Goal: Task Accomplishment & Management: Use online tool/utility

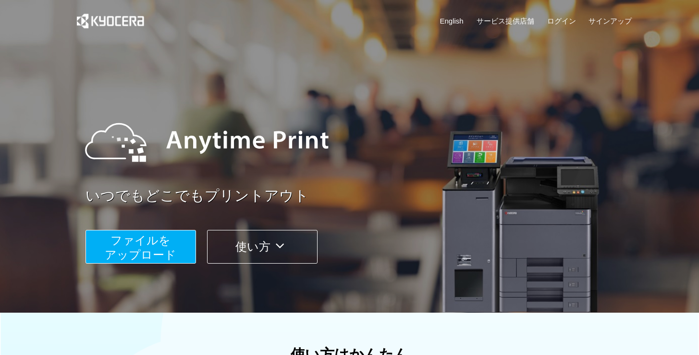
click at [134, 251] on span "ファイルを ​​アップロード" at bounding box center [141, 247] width 72 height 27
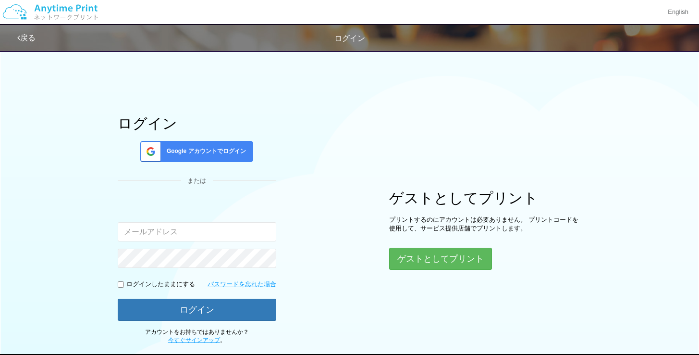
click at [224, 153] on span "Google アカウントでログイン" at bounding box center [204, 151] width 83 height 8
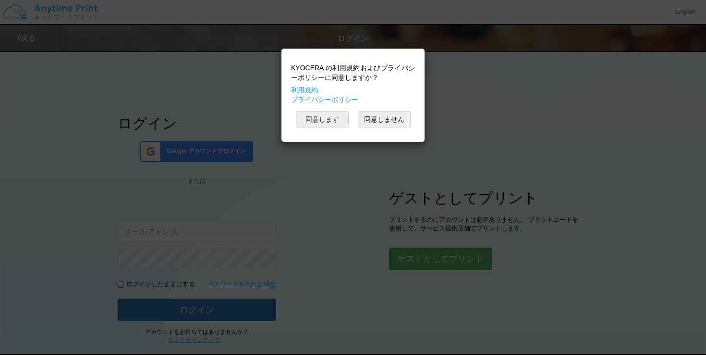
click at [334, 120] on button "同意します" at bounding box center [322, 119] width 53 height 16
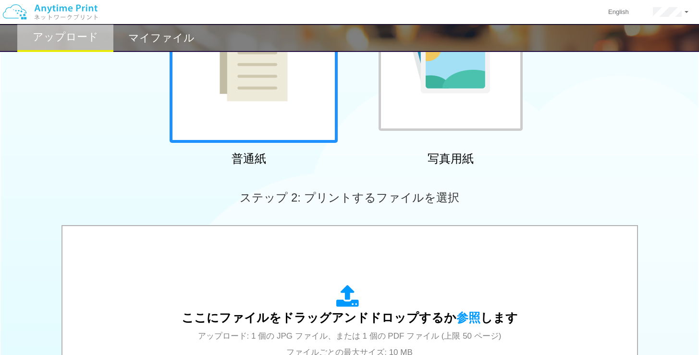
scroll to position [144, 0]
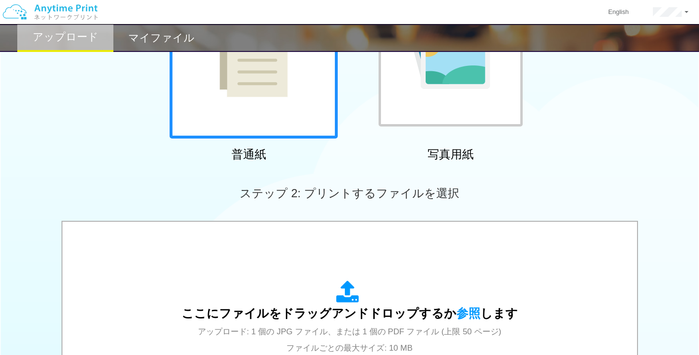
click at [264, 108] on div at bounding box center [254, 54] width 168 height 168
click at [427, 111] on div at bounding box center [451, 54] width 144 height 144
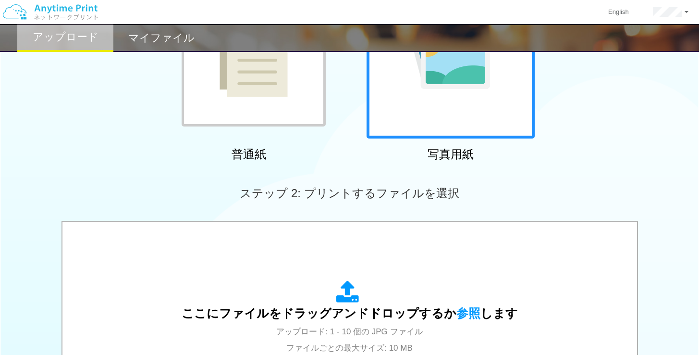
click at [239, 103] on div at bounding box center [254, 54] width 144 height 144
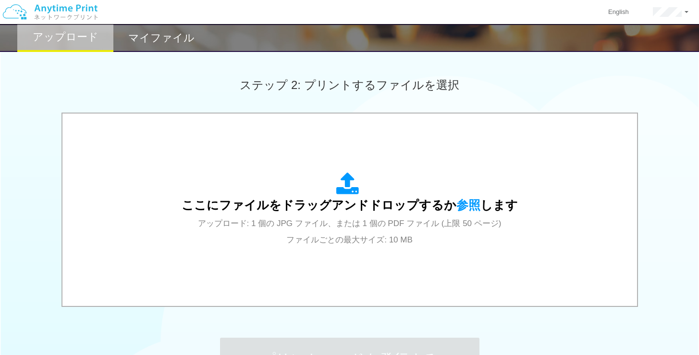
scroll to position [357, 0]
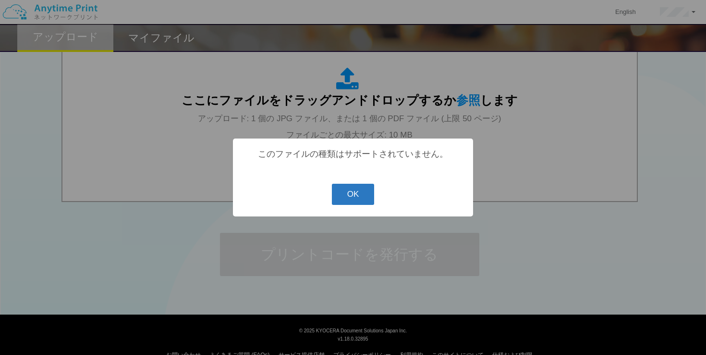
click at [357, 197] on button "OK" at bounding box center [353, 194] width 43 height 21
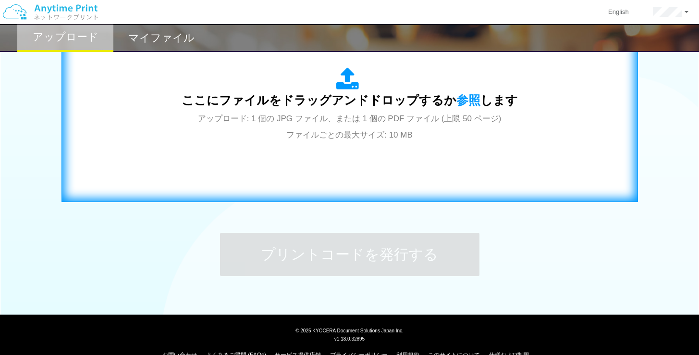
click at [361, 130] on span "アップロード: 1 個の JPG ファイル、または 1 個の PDF ファイル (上限 50 ページ) ファイルごとの最大サイズ: 10 MB" at bounding box center [350, 126] width 304 height 25
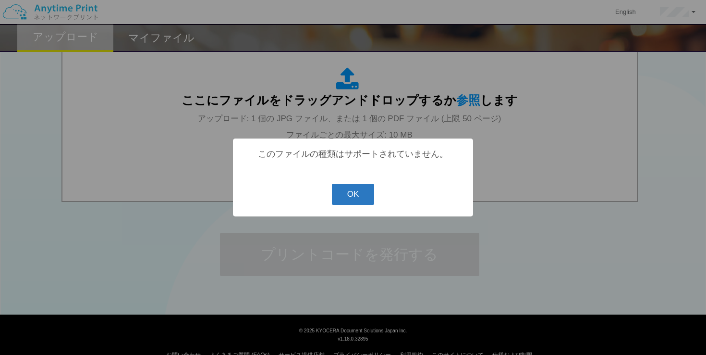
click at [346, 198] on button "OK" at bounding box center [353, 194] width 43 height 21
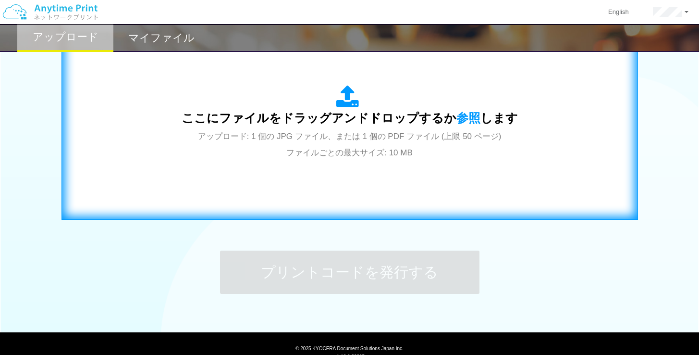
scroll to position [376, 0]
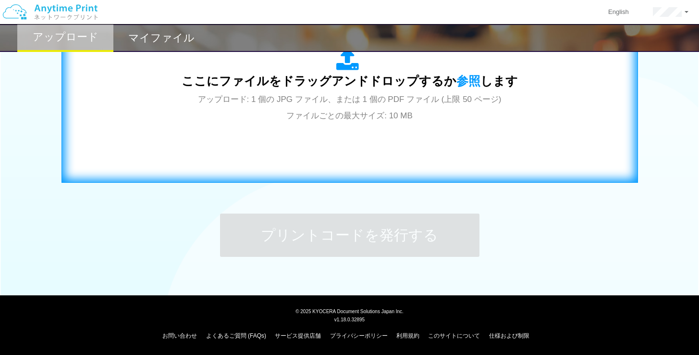
click at [324, 163] on div "ここにファイルをドラッグアンドドロップするか 参照 します アップロード: 1 個の JPG ファイル、または 1 個の PDF ファイル (上限 50 ペー…" at bounding box center [350, 86] width 556 height 174
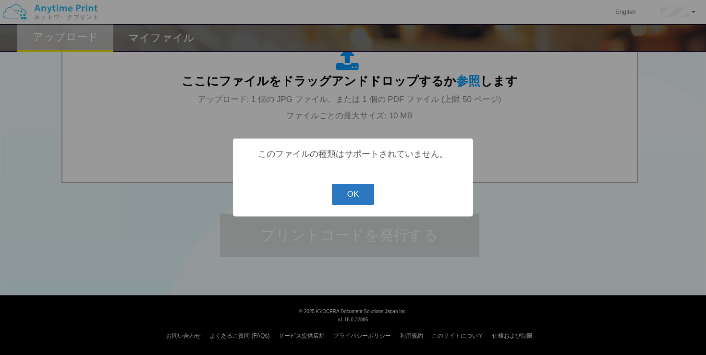
click at [351, 197] on button "OK" at bounding box center [353, 194] width 43 height 21
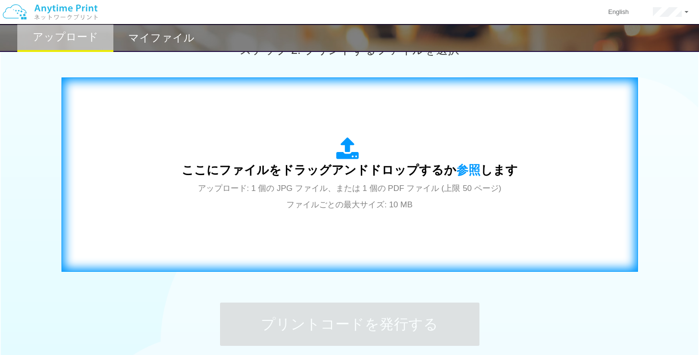
scroll to position [376, 0]
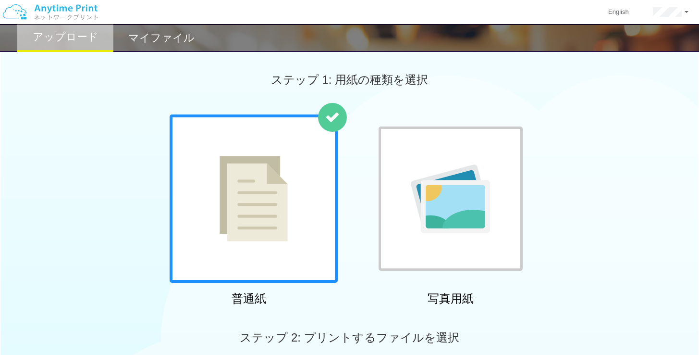
click at [294, 190] on div at bounding box center [254, 198] width 168 height 168
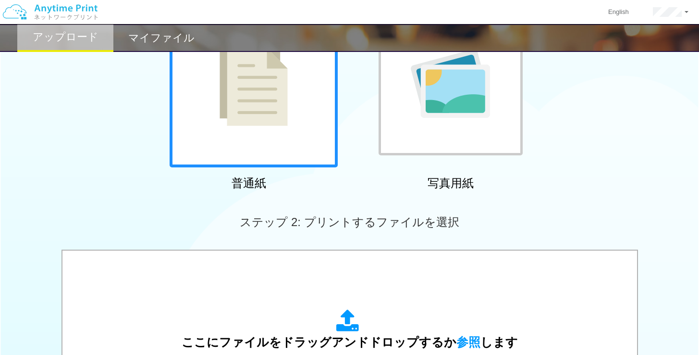
scroll to position [172, 0]
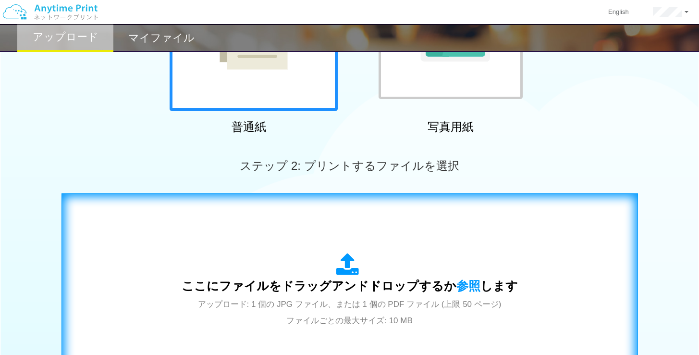
click at [316, 252] on div "ここにファイルをドラッグアンドドロップするか 参照 します アップロード: 1 個の JPG ファイル、または 1 個の PDF ファイル (上限 50 ペー…" at bounding box center [350, 290] width 556 height 174
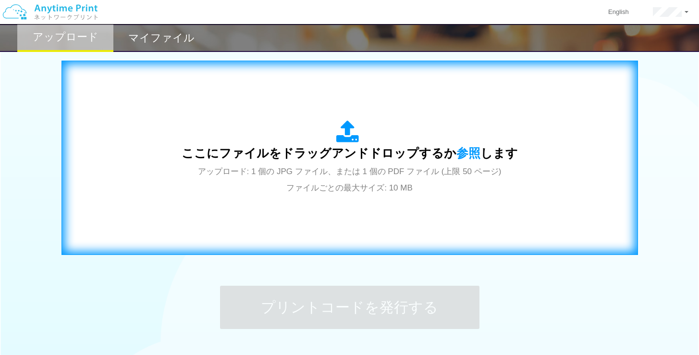
scroll to position [376, 0]
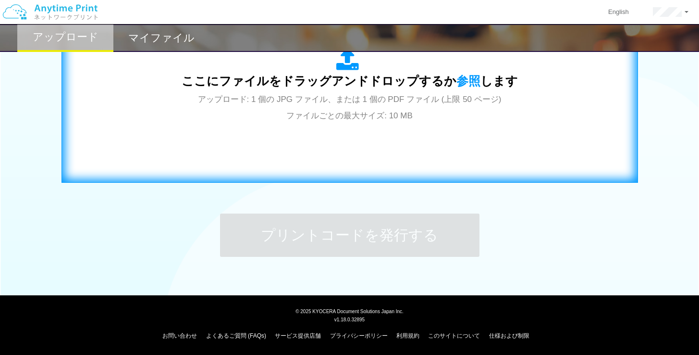
click at [321, 132] on div "ここにファイルをドラッグアンドドロップするか 参照 します アップロード: 1 個の JPG ファイル、または 1 個の PDF ファイル (上限 50 ペー…" at bounding box center [350, 86] width 556 height 174
click at [390, 125] on div "ここにファイルをドラッグアンドドロップするか 参照 します アップロード: 1 個の JPG ファイル、または 1 個の PDF ファイル (上限 50 ペー…" at bounding box center [350, 86] width 556 height 174
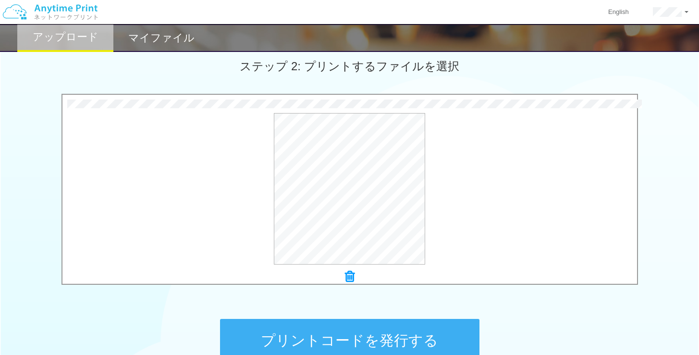
scroll to position [277, 0]
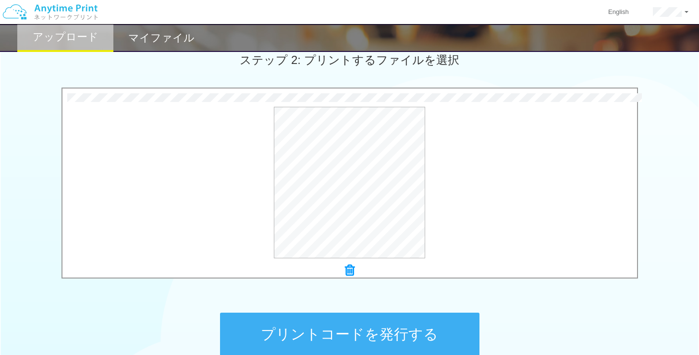
click at [345, 273] on icon at bounding box center [350, 270] width 10 height 12
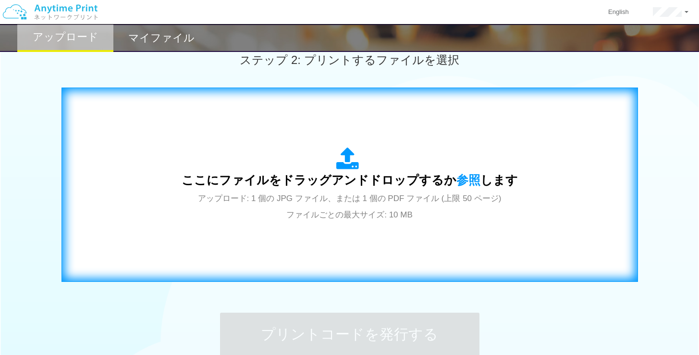
click at [371, 236] on div "ここにファイルをドラッグアンドドロップするか 参照 します アップロード: 1 個の JPG ファイル、または 1 個の PDF ファイル (上限 50 ペー…" at bounding box center [350, 185] width 556 height 174
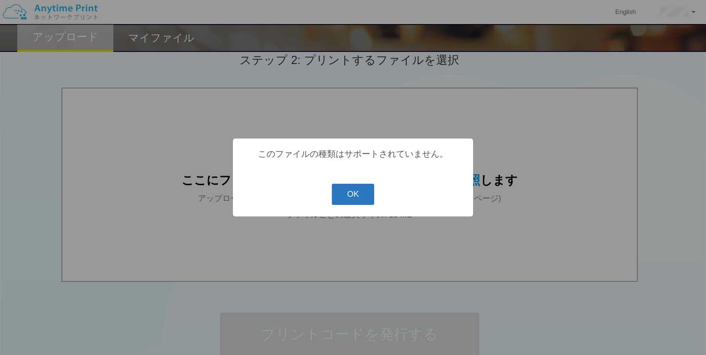
click at [347, 192] on button "OK" at bounding box center [353, 194] width 43 height 21
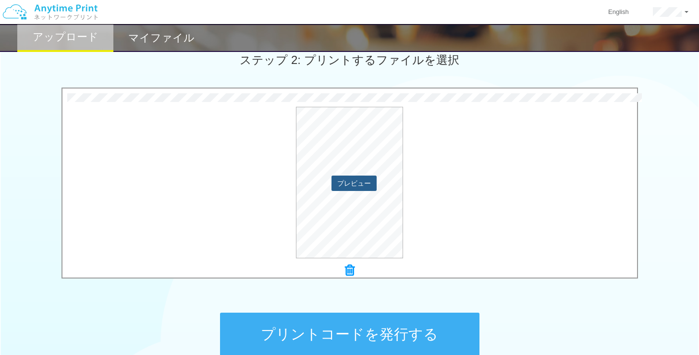
click at [364, 181] on button "プレビュー" at bounding box center [354, 182] width 45 height 15
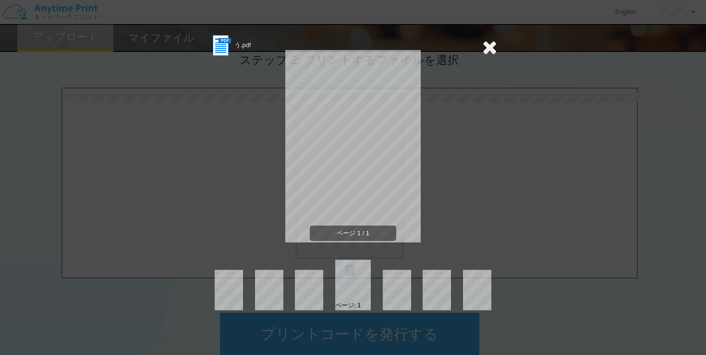
click at [487, 48] on icon at bounding box center [489, 46] width 15 height 19
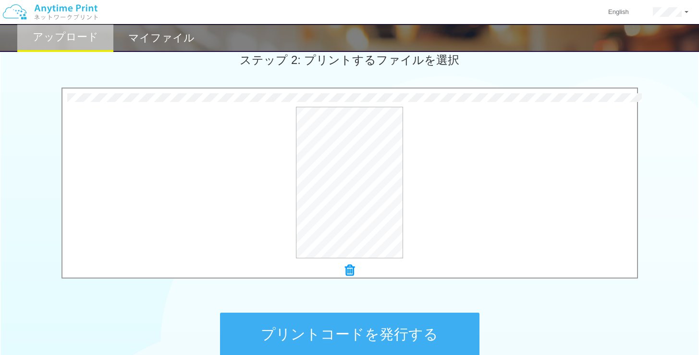
click at [349, 271] on icon at bounding box center [350, 270] width 10 height 12
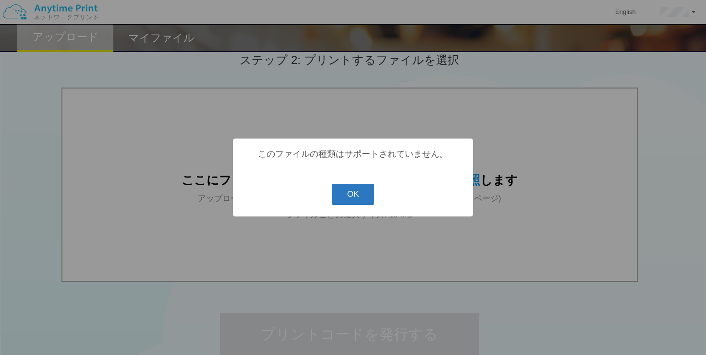
click at [358, 189] on button "OK" at bounding box center [353, 194] width 43 height 21
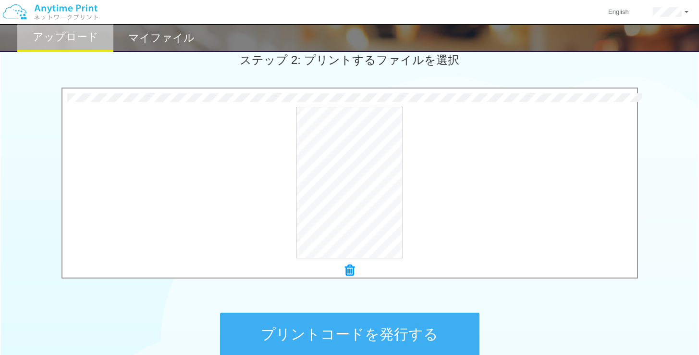
click at [349, 270] on icon at bounding box center [350, 270] width 10 height 12
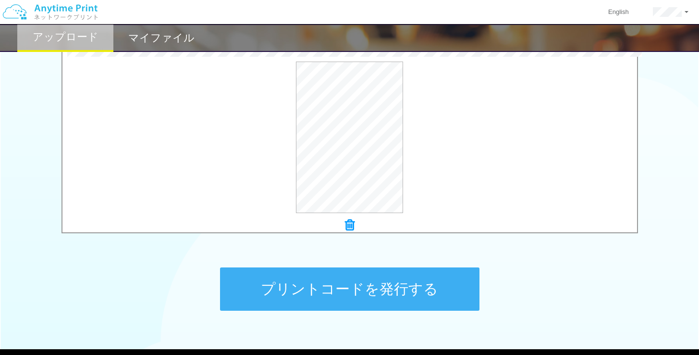
scroll to position [363, 0]
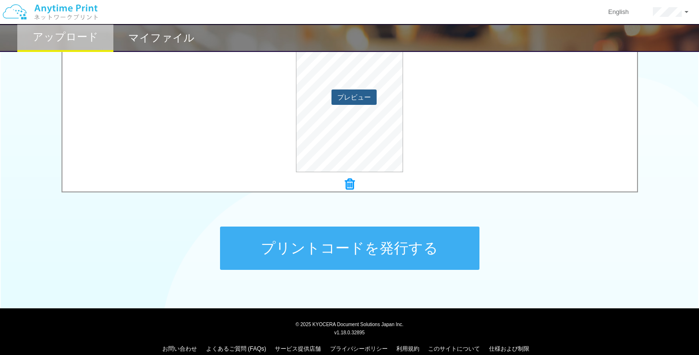
click at [339, 95] on button "プレビュー" at bounding box center [354, 96] width 45 height 15
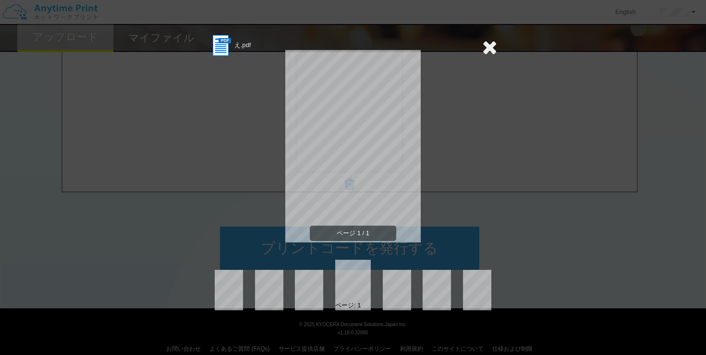
click at [489, 50] on icon at bounding box center [489, 46] width 15 height 19
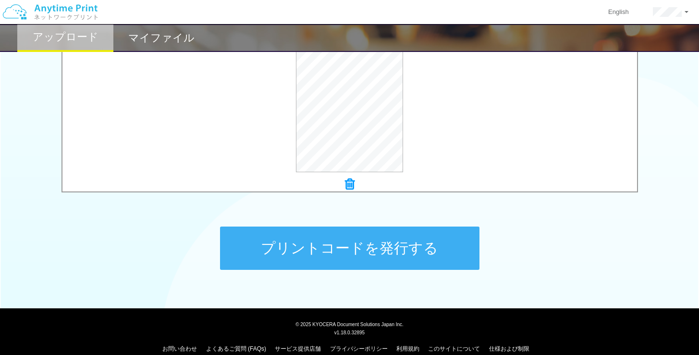
click at [417, 238] on button "プリントコードを発行する" at bounding box center [349, 247] width 259 height 43
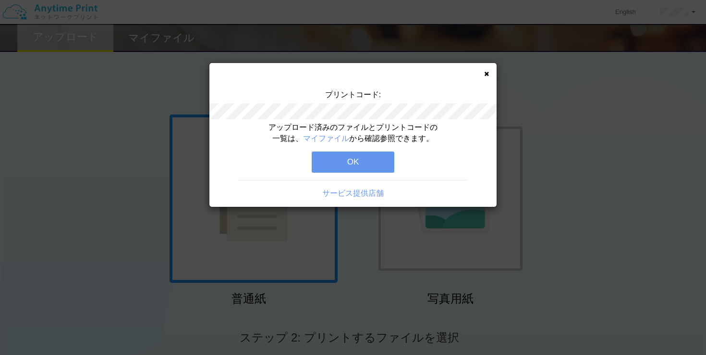
click at [370, 167] on button "OK" at bounding box center [353, 161] width 83 height 21
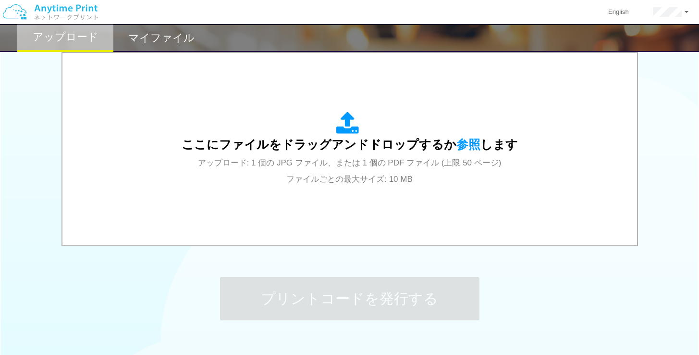
scroll to position [376, 0]
